Goal: Task Accomplishment & Management: Complete application form

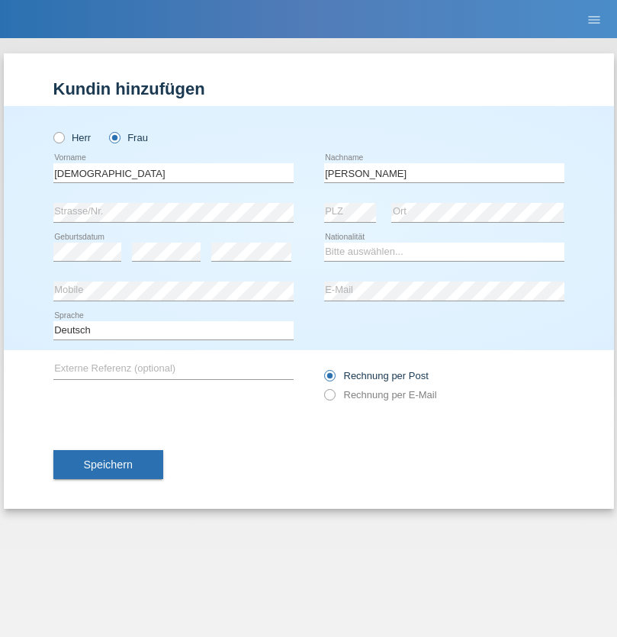
type input "[PERSON_NAME]"
select select "CH"
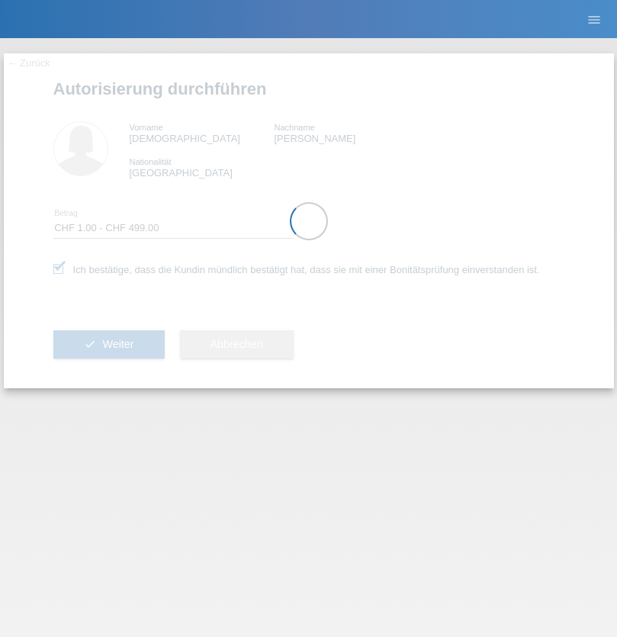
select select "1"
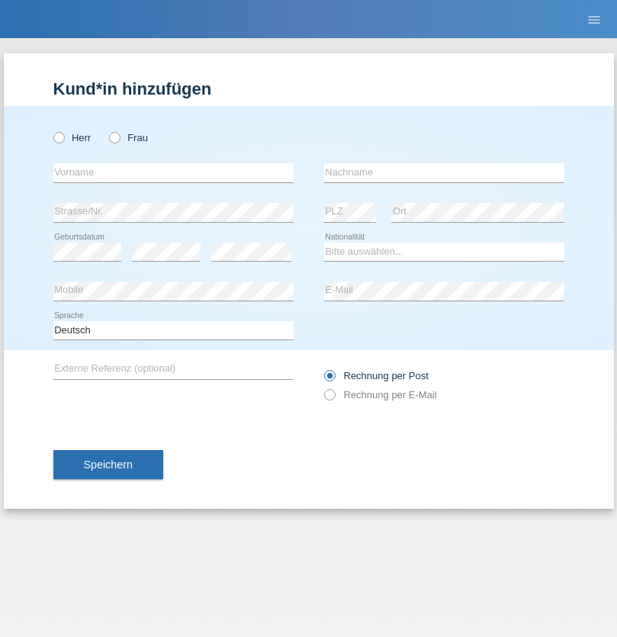
radio input "true"
click at [173, 172] on input "text" at bounding box center [173, 172] width 240 height 19
type input "[PERSON_NAME]"
click at [444, 172] on input "text" at bounding box center [444, 172] width 240 height 19
type input "Galimberti"
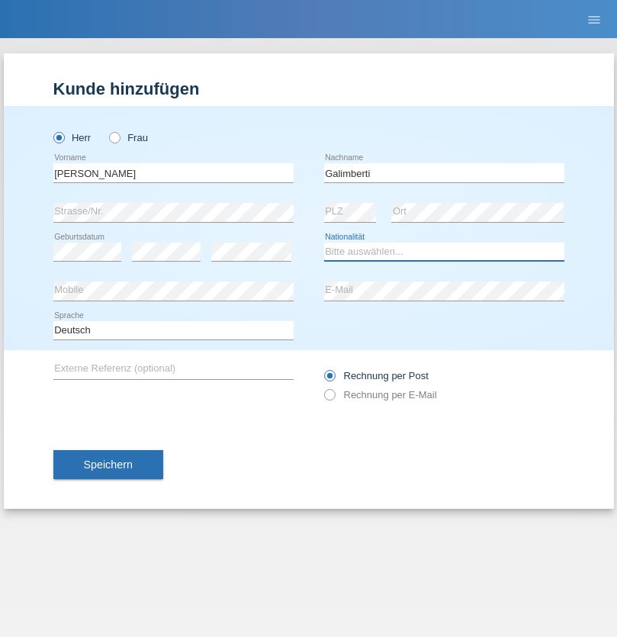
select select "CH"
